Goal: Task Accomplishment & Management: Complete application form

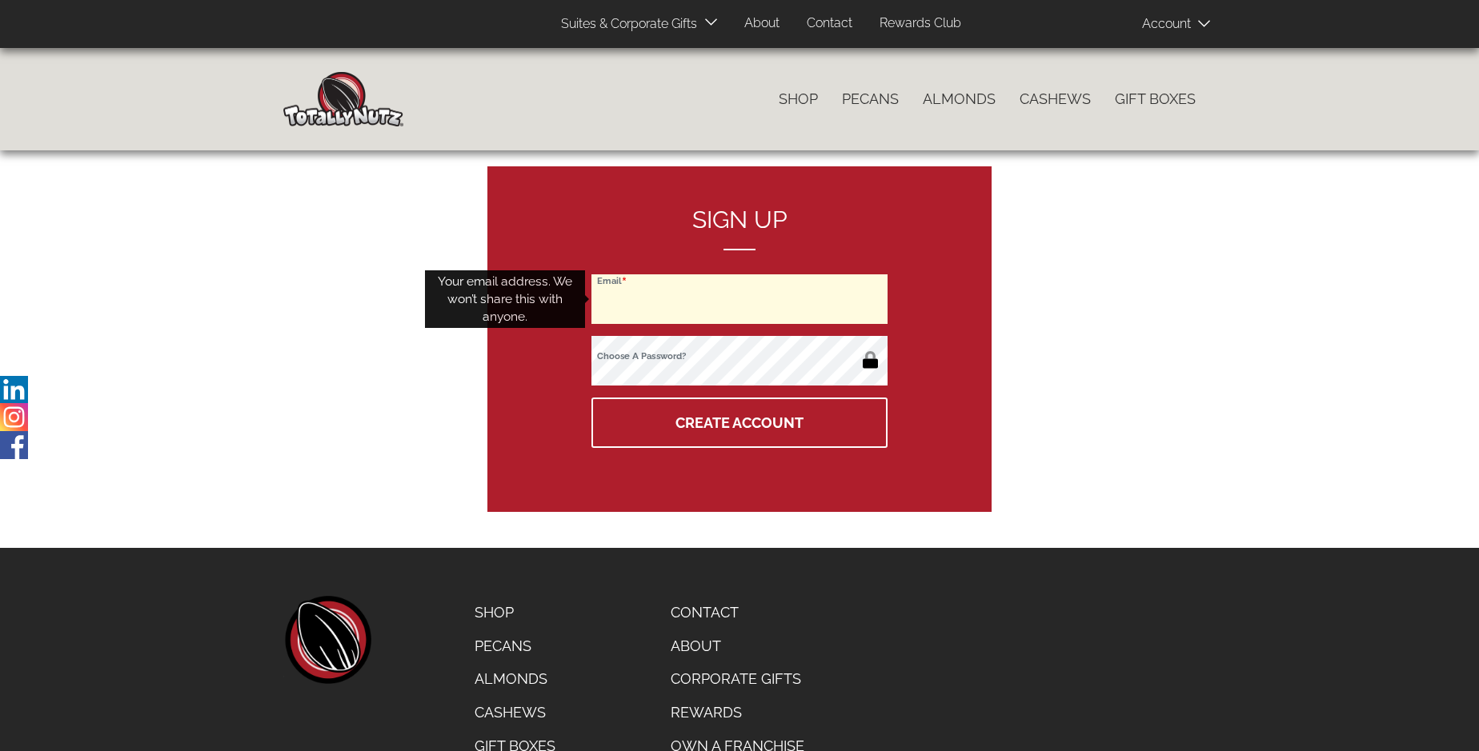
click at [739, 299] on input "Email" at bounding box center [739, 299] width 296 height 50
type input "jonathan.ochoco@gmail.com"
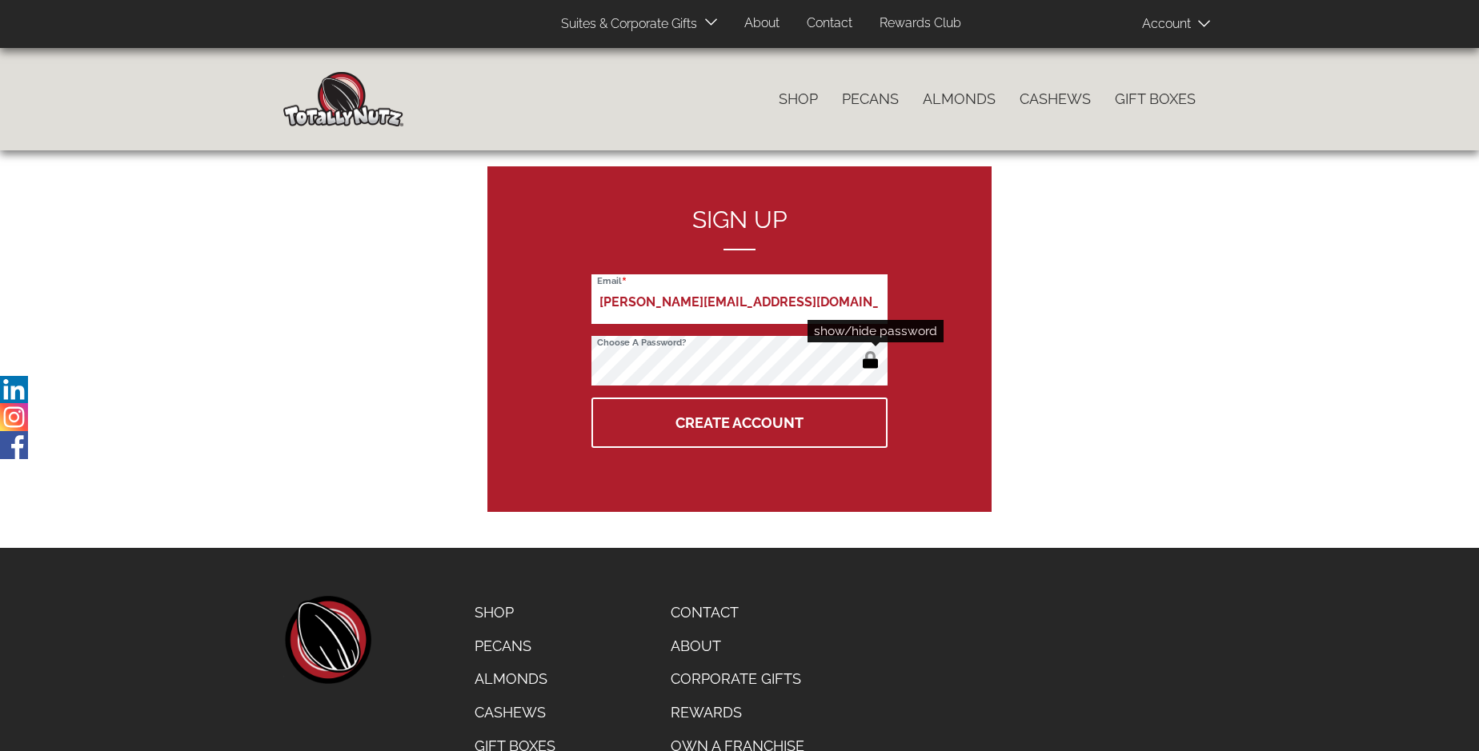
click at [870, 362] on button "button" at bounding box center [870, 362] width 26 height 26
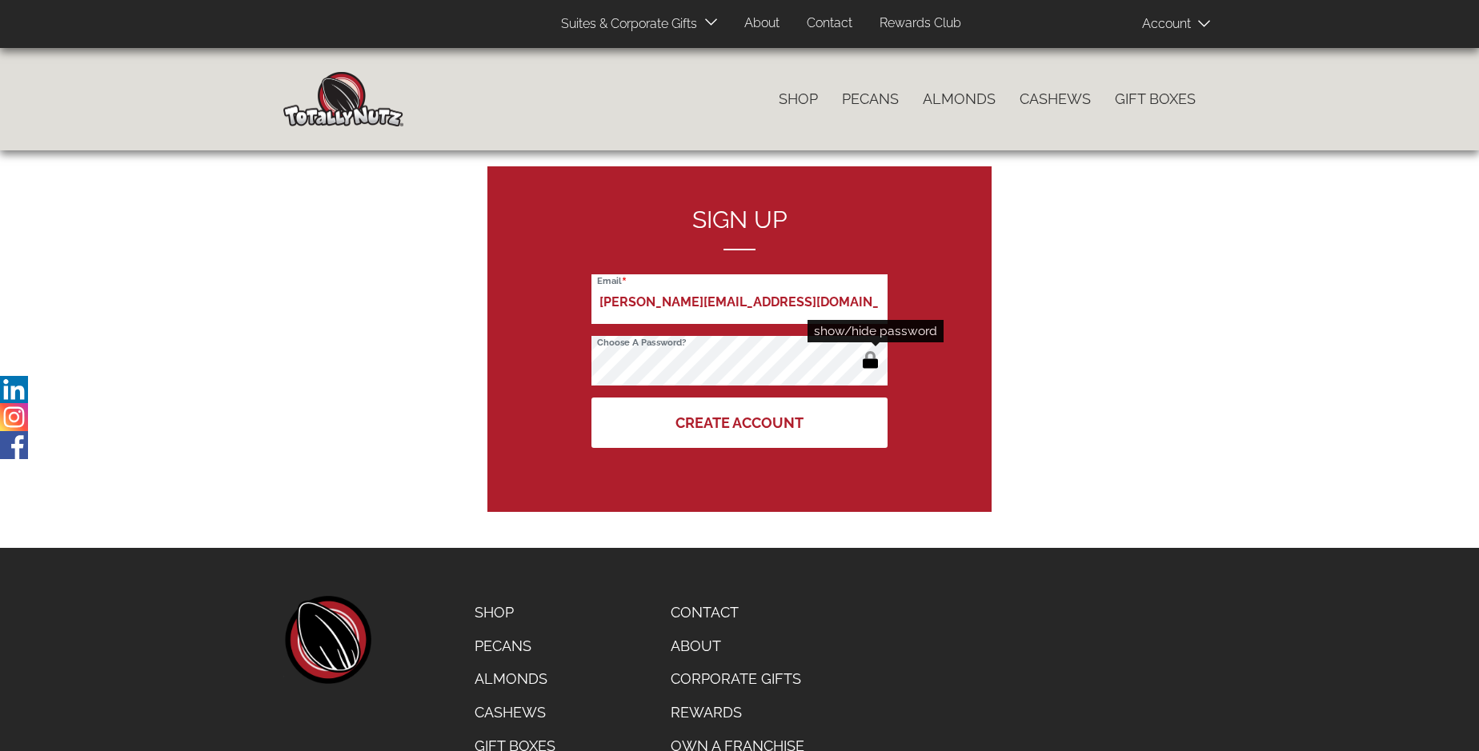
click at [739, 422] on button "Create Account" at bounding box center [739, 423] width 296 height 50
